Goal: Transaction & Acquisition: Purchase product/service

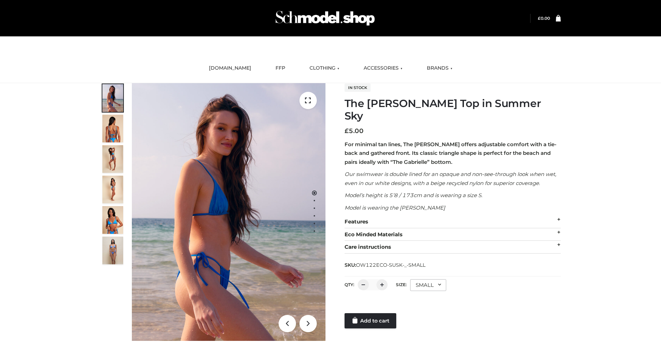
click at [427, 280] on div "SMALL" at bounding box center [428, 286] width 36 height 12
click at [0, 0] on li "SMALL" at bounding box center [0, 0] width 0 height 0
click at [371, 314] on link "Add to cart" at bounding box center [370, 321] width 52 height 15
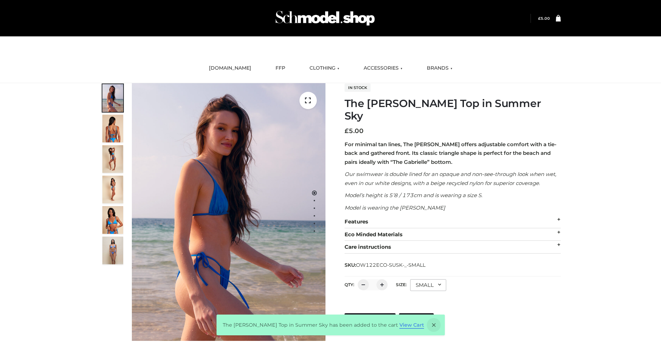
click at [401, 329] on link "View Cart" at bounding box center [411, 325] width 25 height 6
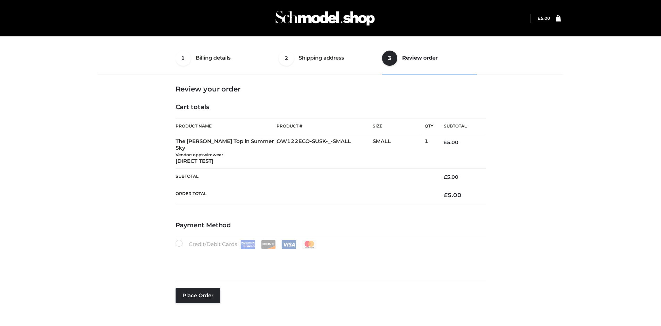
select select "***"
click at [198, 288] on button "Place order" at bounding box center [198, 295] width 45 height 15
